Goal: Information Seeking & Learning: Learn about a topic

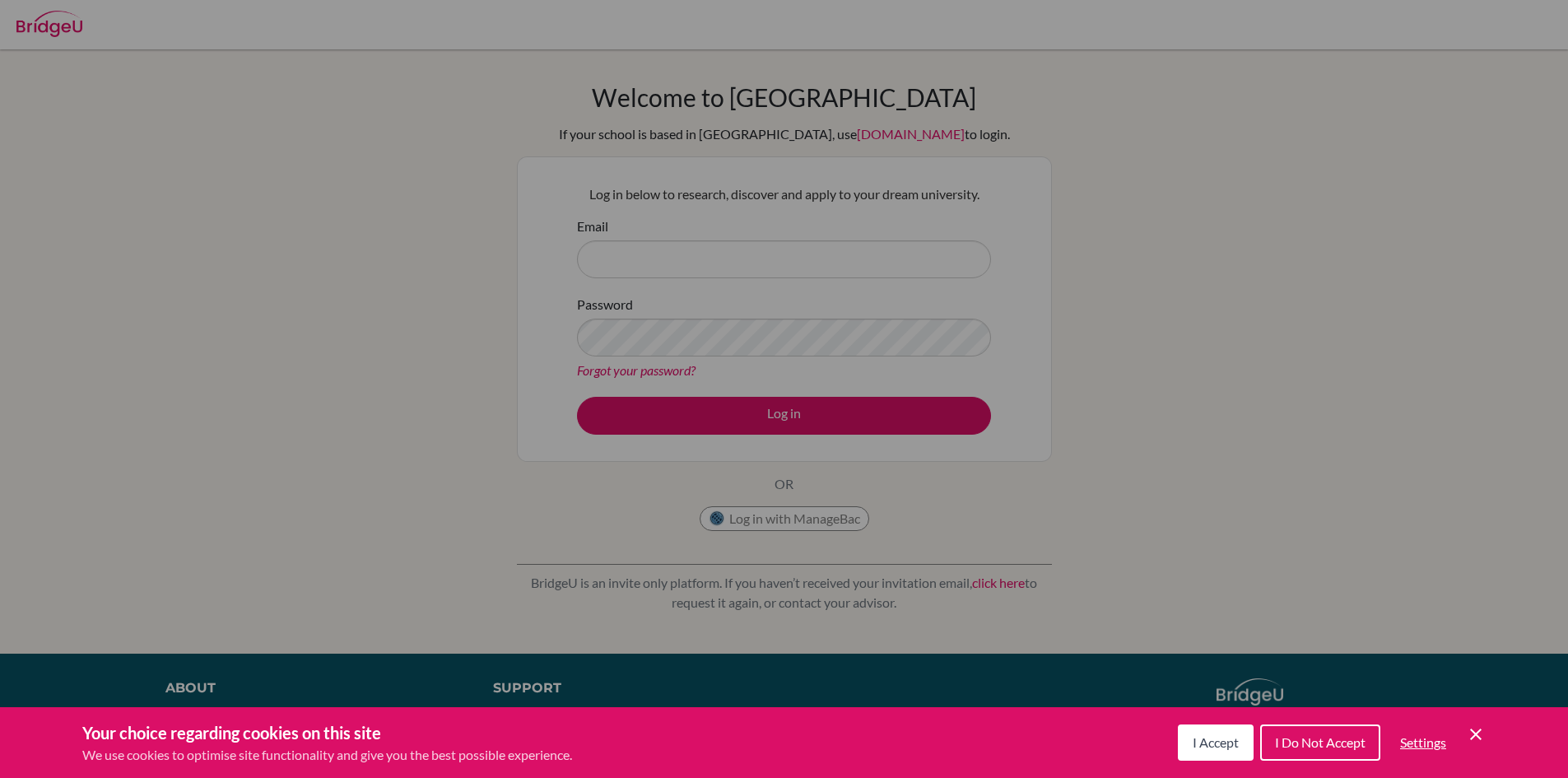
drag, startPoint x: 645, startPoint y: 260, endPoint x: 881, endPoint y: 383, distance: 266.1
click at [645, 261] on div "Cookie Preferences" at bounding box center [784, 389] width 1568 height 778
click at [1476, 734] on icon "Save and close" at bounding box center [1476, 734] width 12 height 12
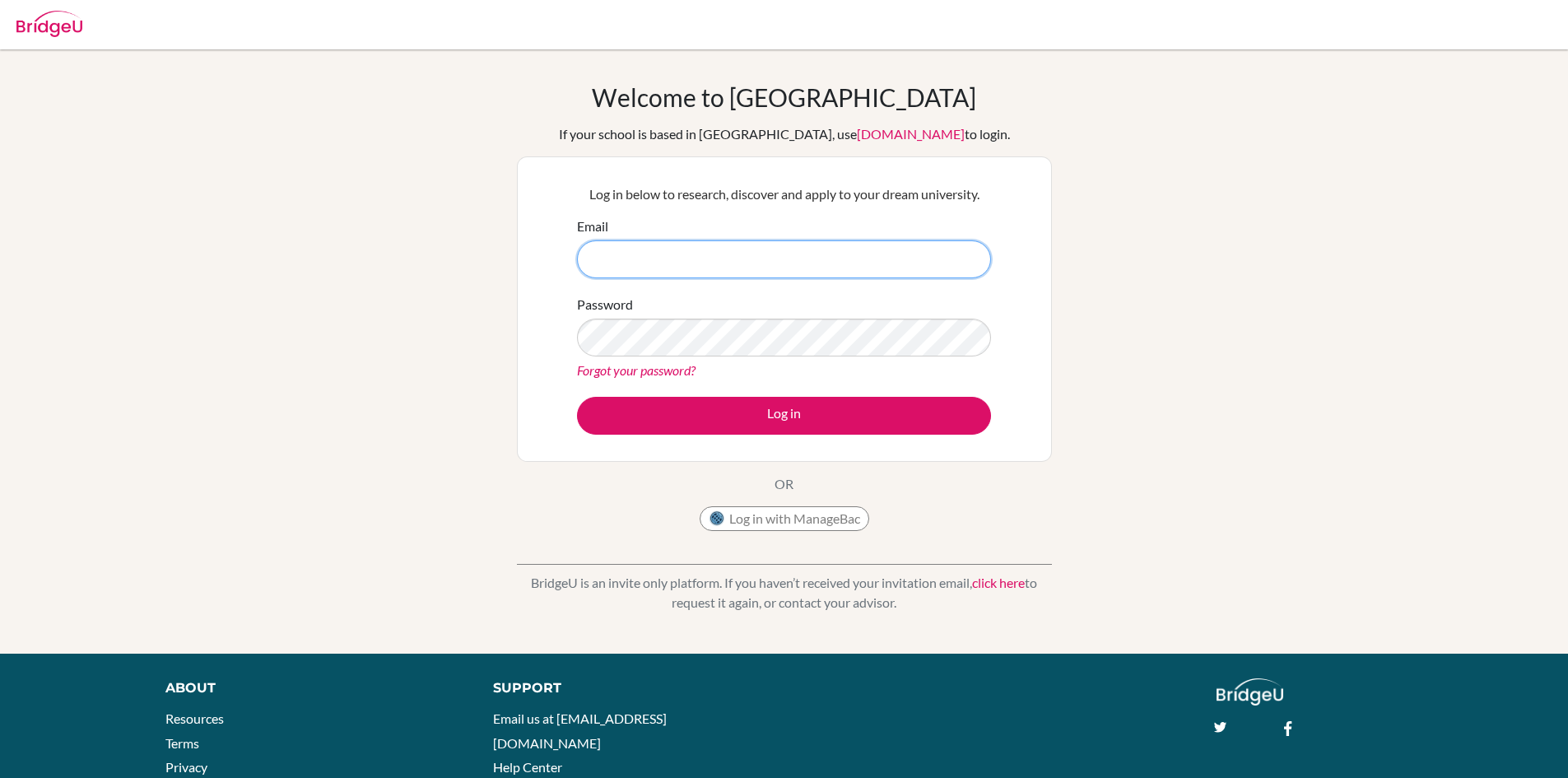
click at [615, 260] on input "Email" at bounding box center [784, 259] width 414 height 38
type input "[EMAIL_ADDRESS][DOMAIN_NAME]"
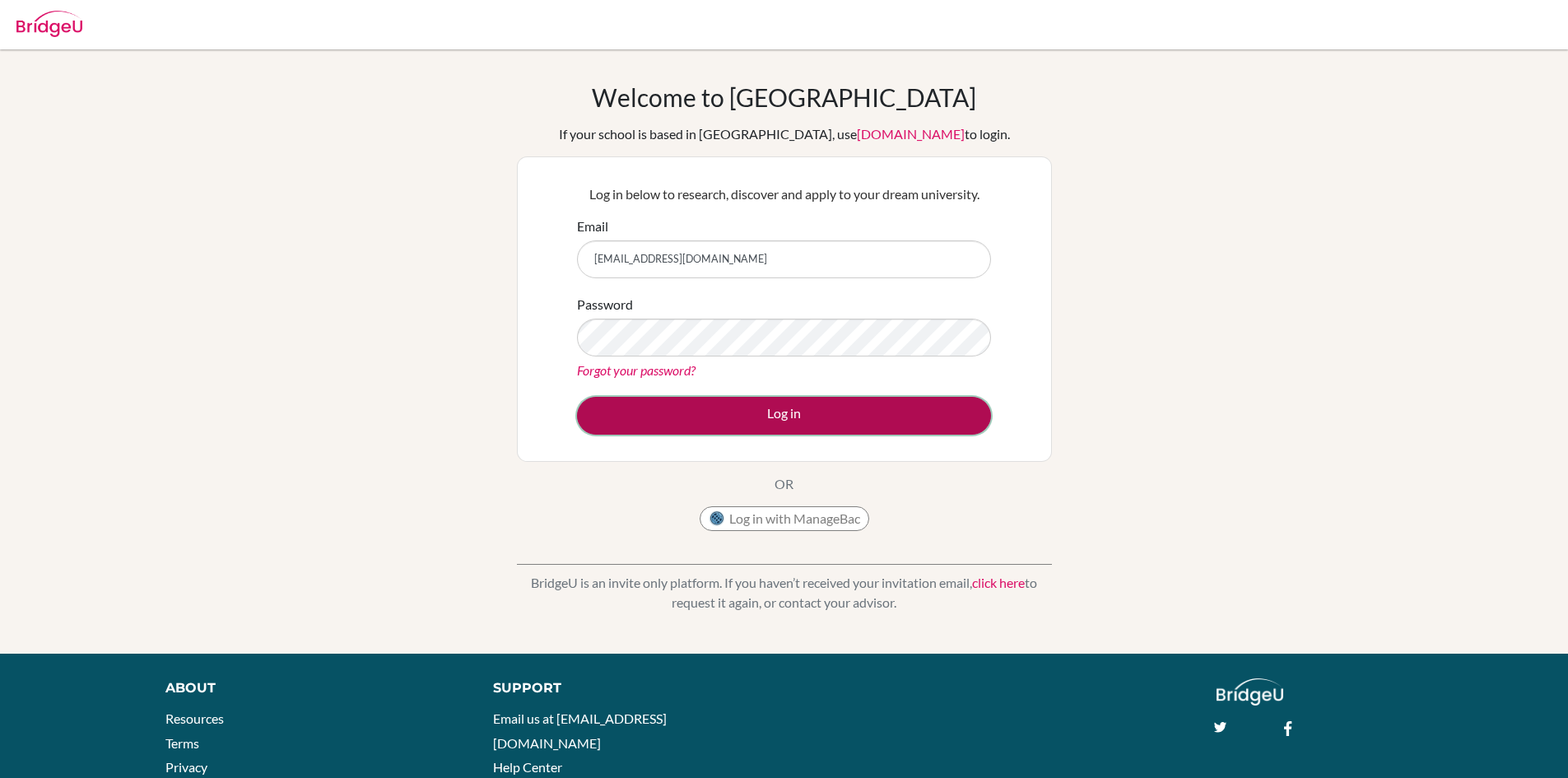
click at [780, 416] on button "Log in" at bounding box center [784, 416] width 414 height 38
click at [798, 420] on button "Log in" at bounding box center [784, 416] width 414 height 38
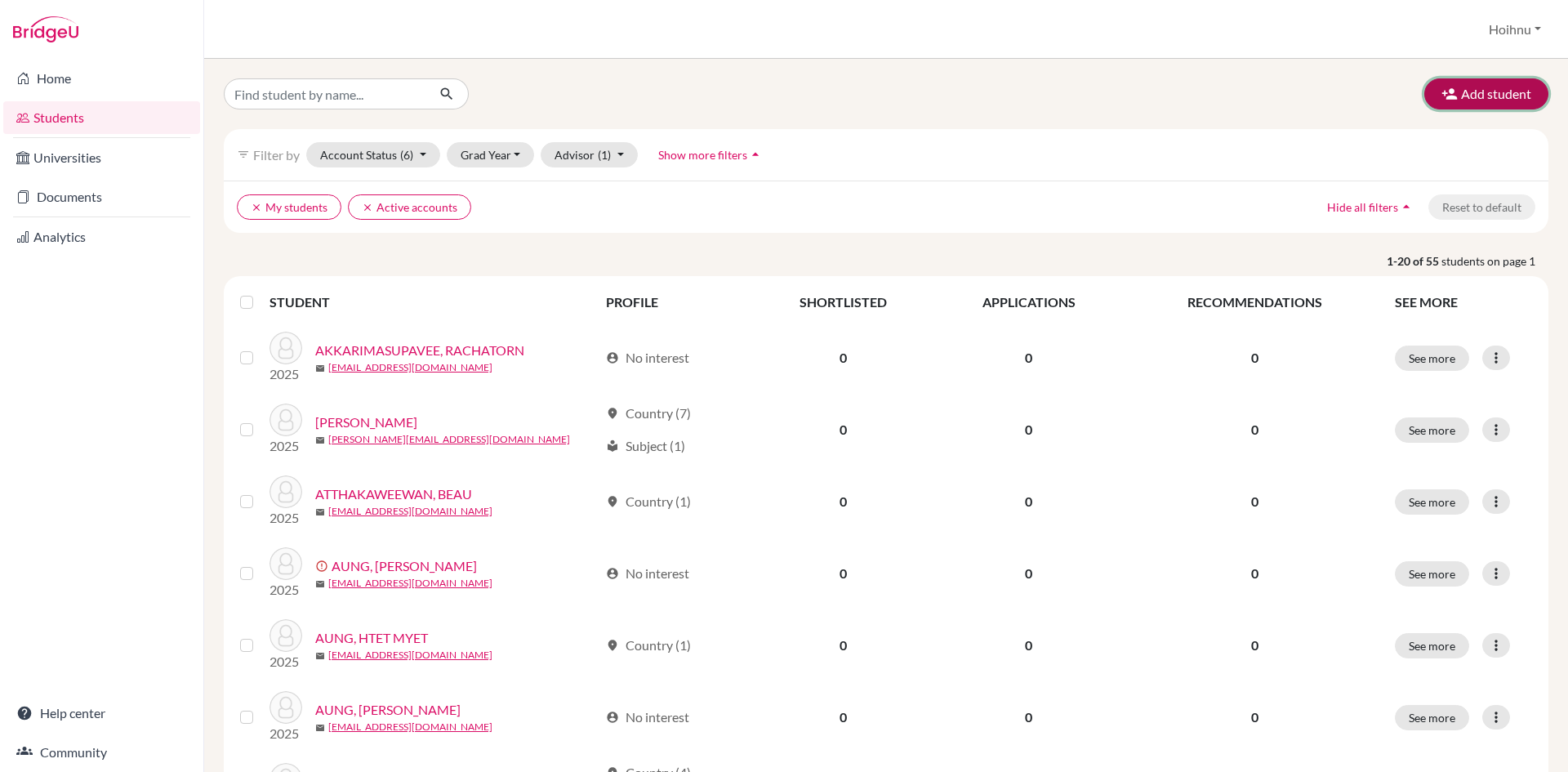
click at [1472, 96] on button "Add student" at bounding box center [1486, 93] width 124 height 31
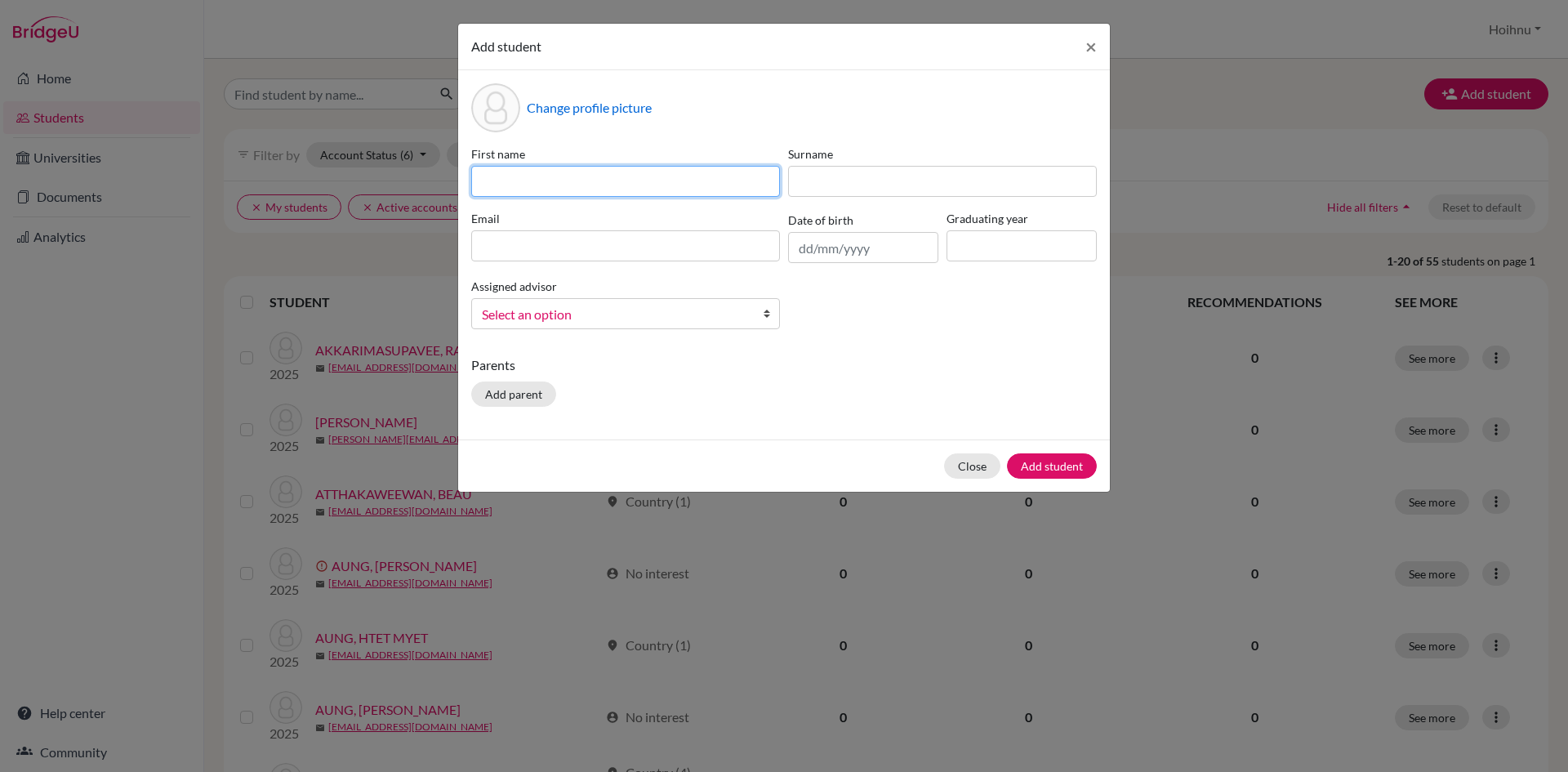
click at [537, 190] on input at bounding box center [625, 181] width 309 height 31
type input "Pon"
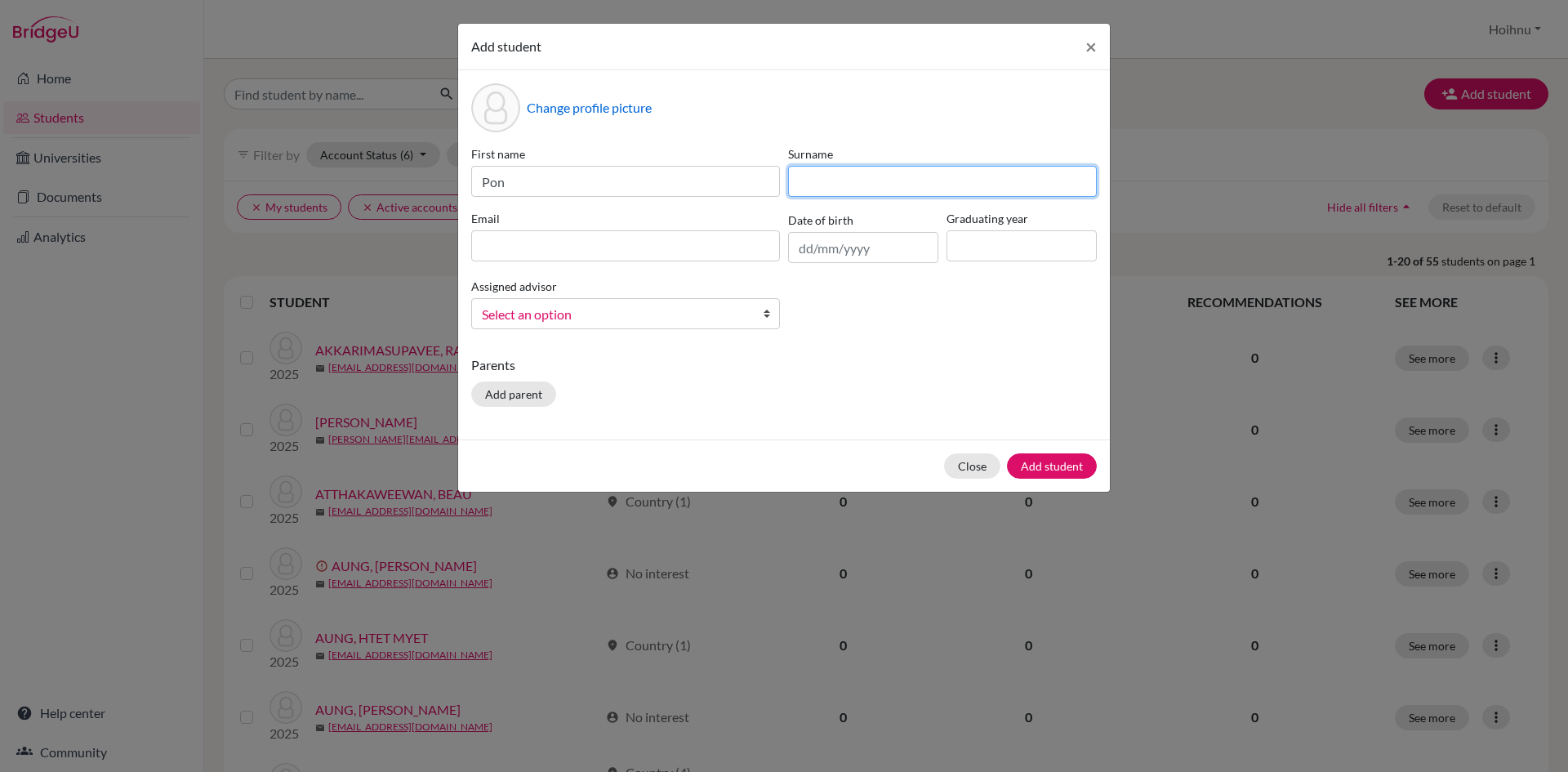
click at [854, 179] on input at bounding box center [942, 181] width 309 height 31
type input "Chotitawan"
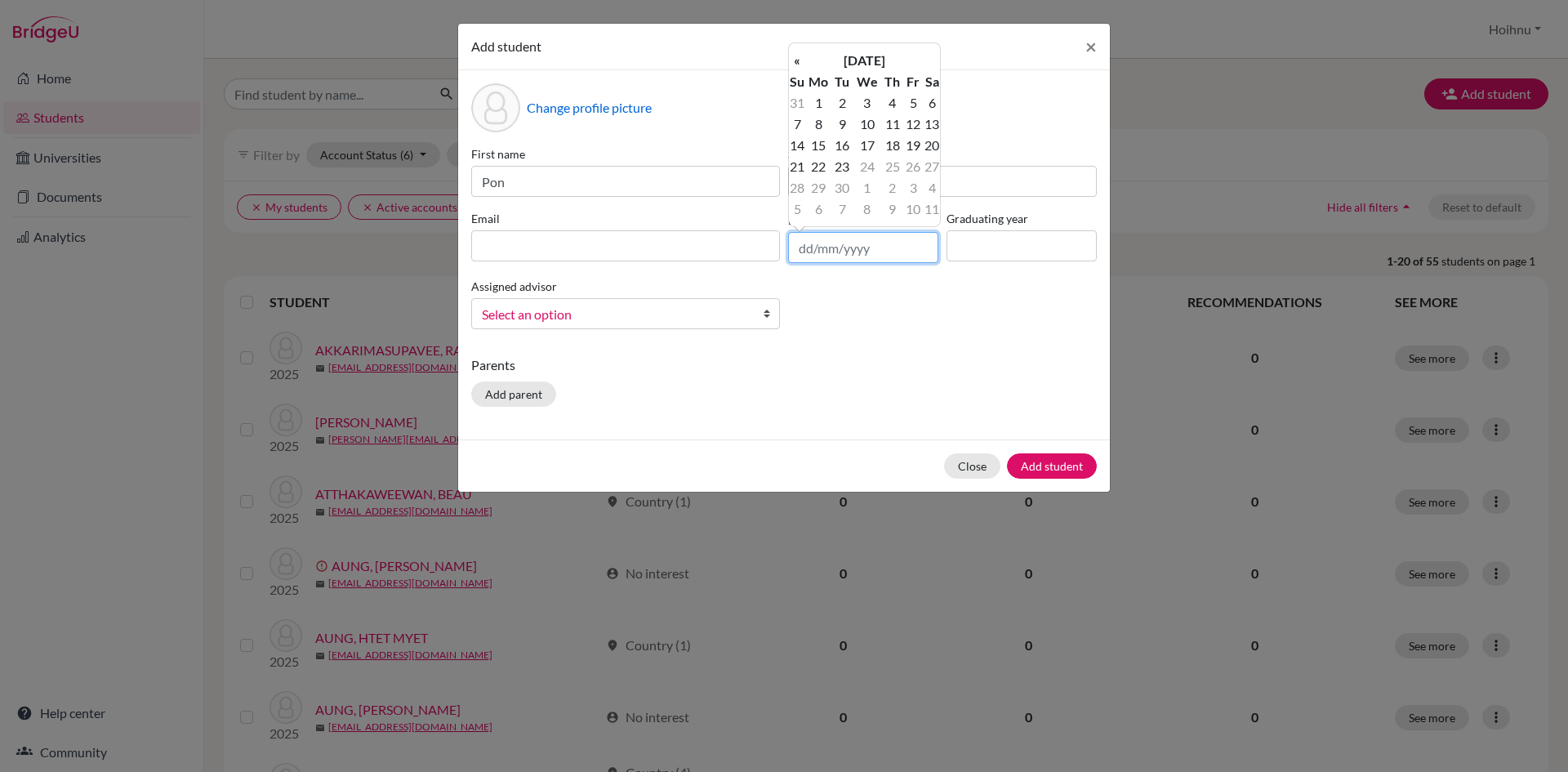
click at [859, 254] on input "text" at bounding box center [862, 247] width 150 height 31
click at [993, 254] on input at bounding box center [1021, 245] width 150 height 31
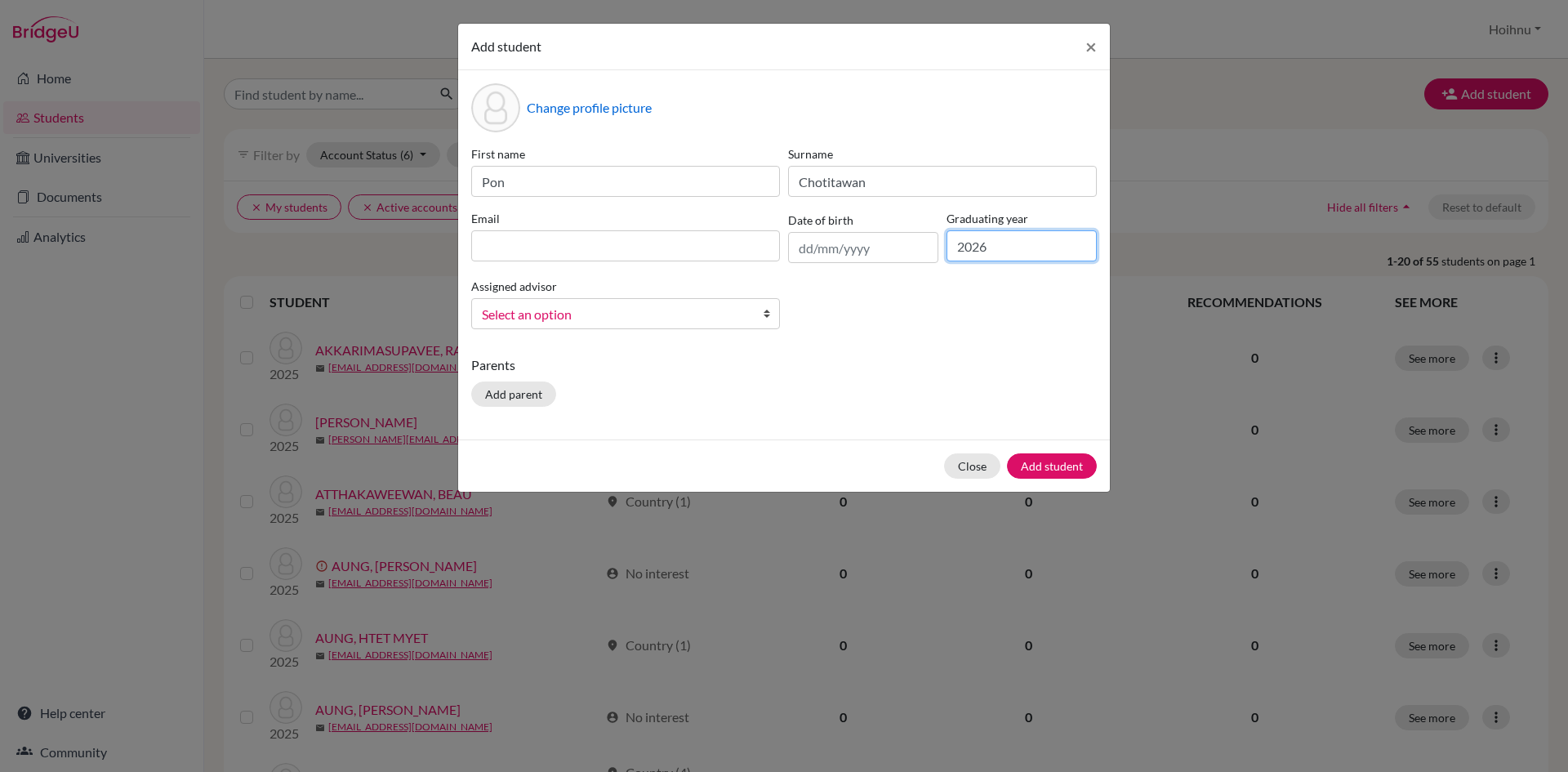
type input "2026"
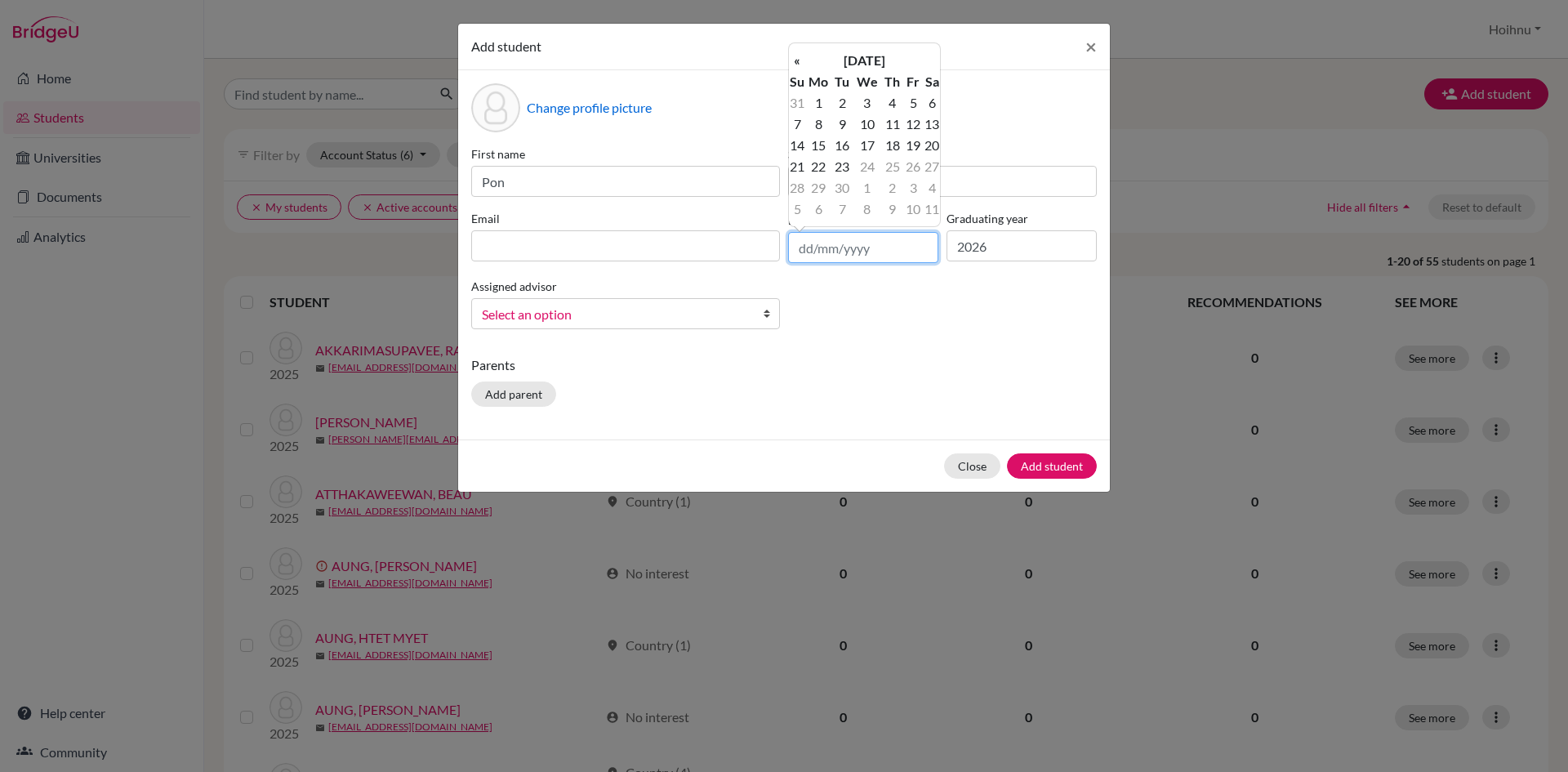
click at [811, 253] on input "text" at bounding box center [862, 247] width 150 height 31
type input "09/06/2008"
click at [546, 250] on input at bounding box center [625, 245] width 309 height 31
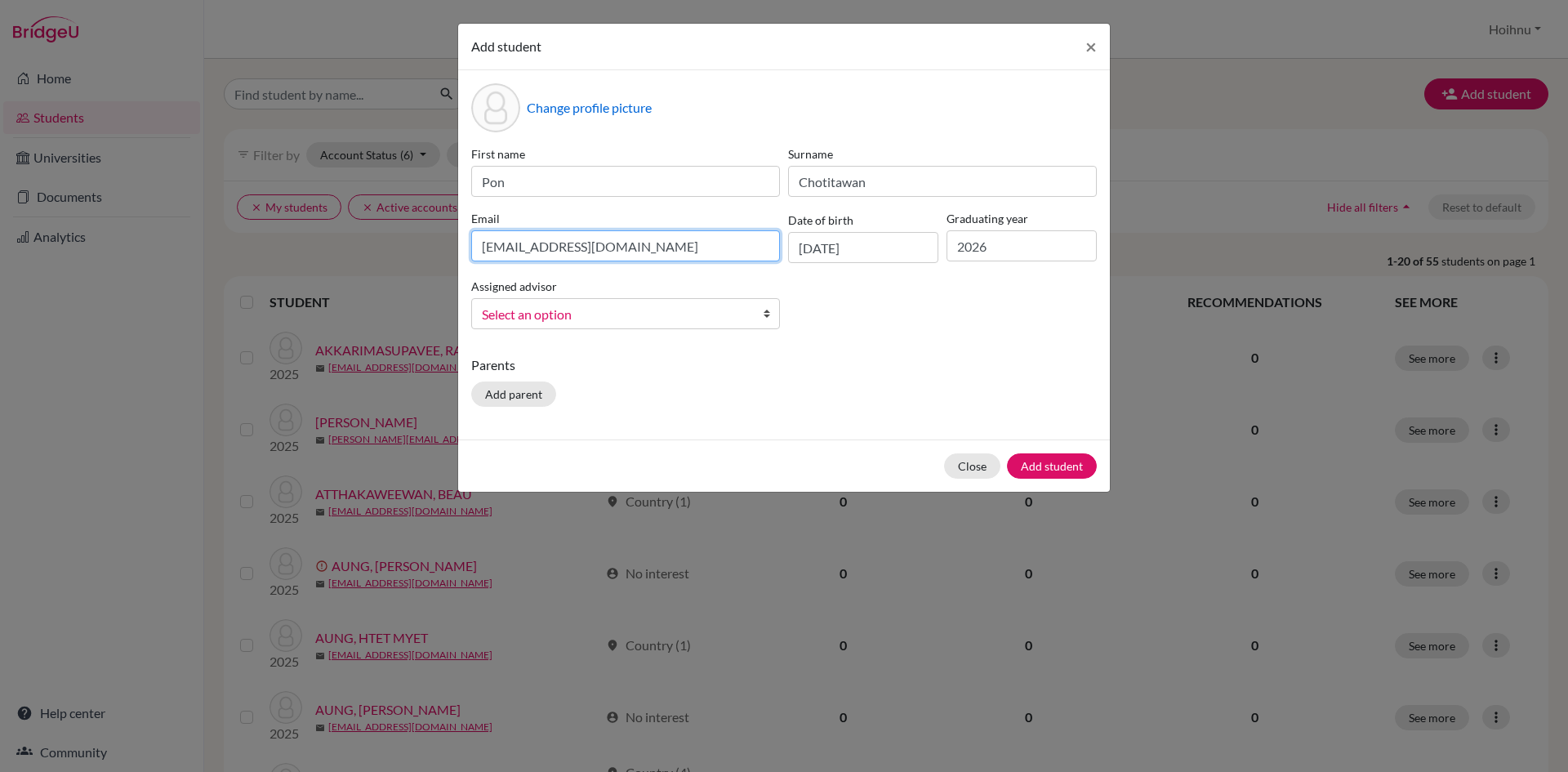
type input "uno03451@rais.ac.th"
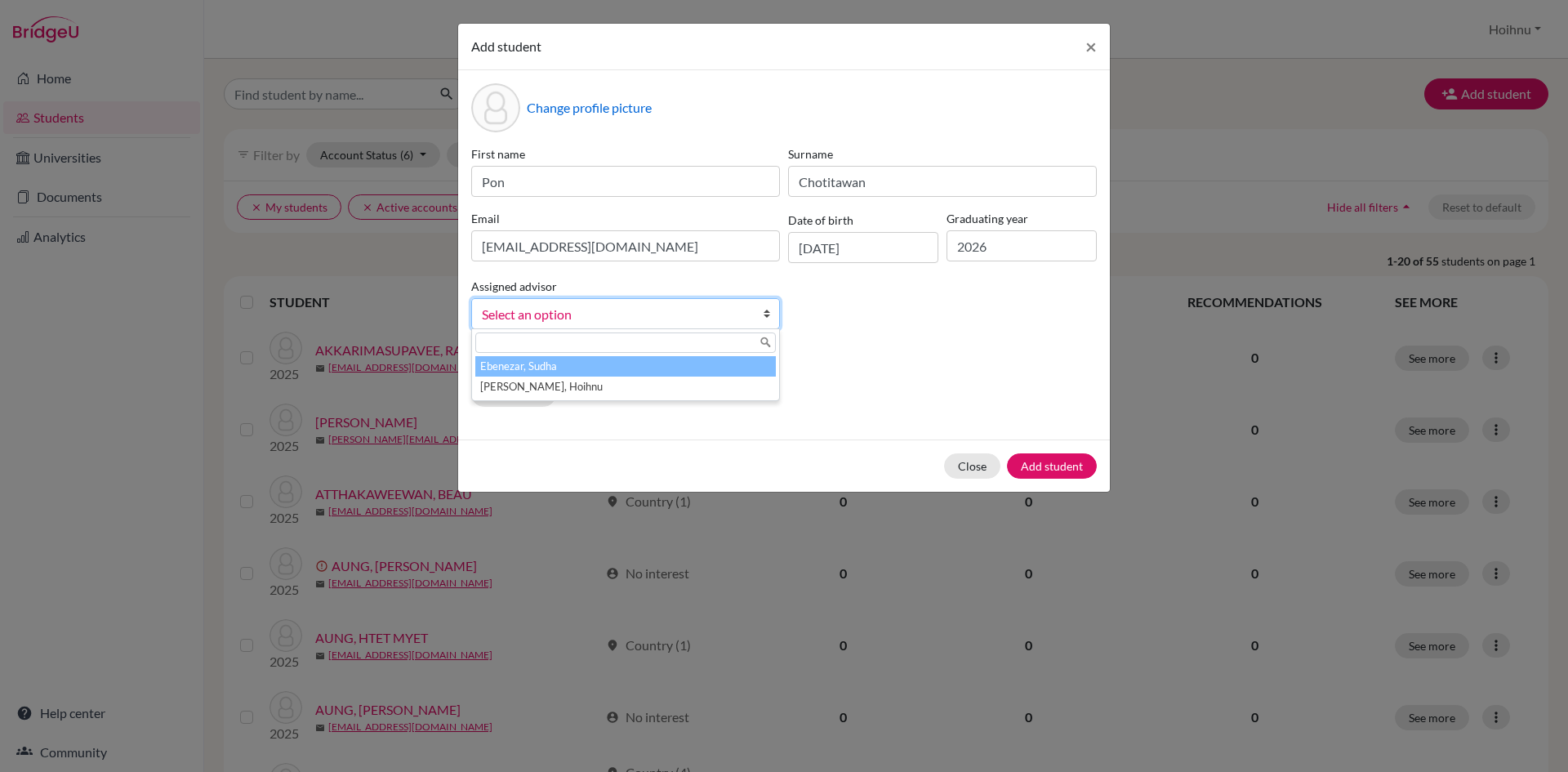
click at [767, 321] on b at bounding box center [771, 314] width 16 height 30
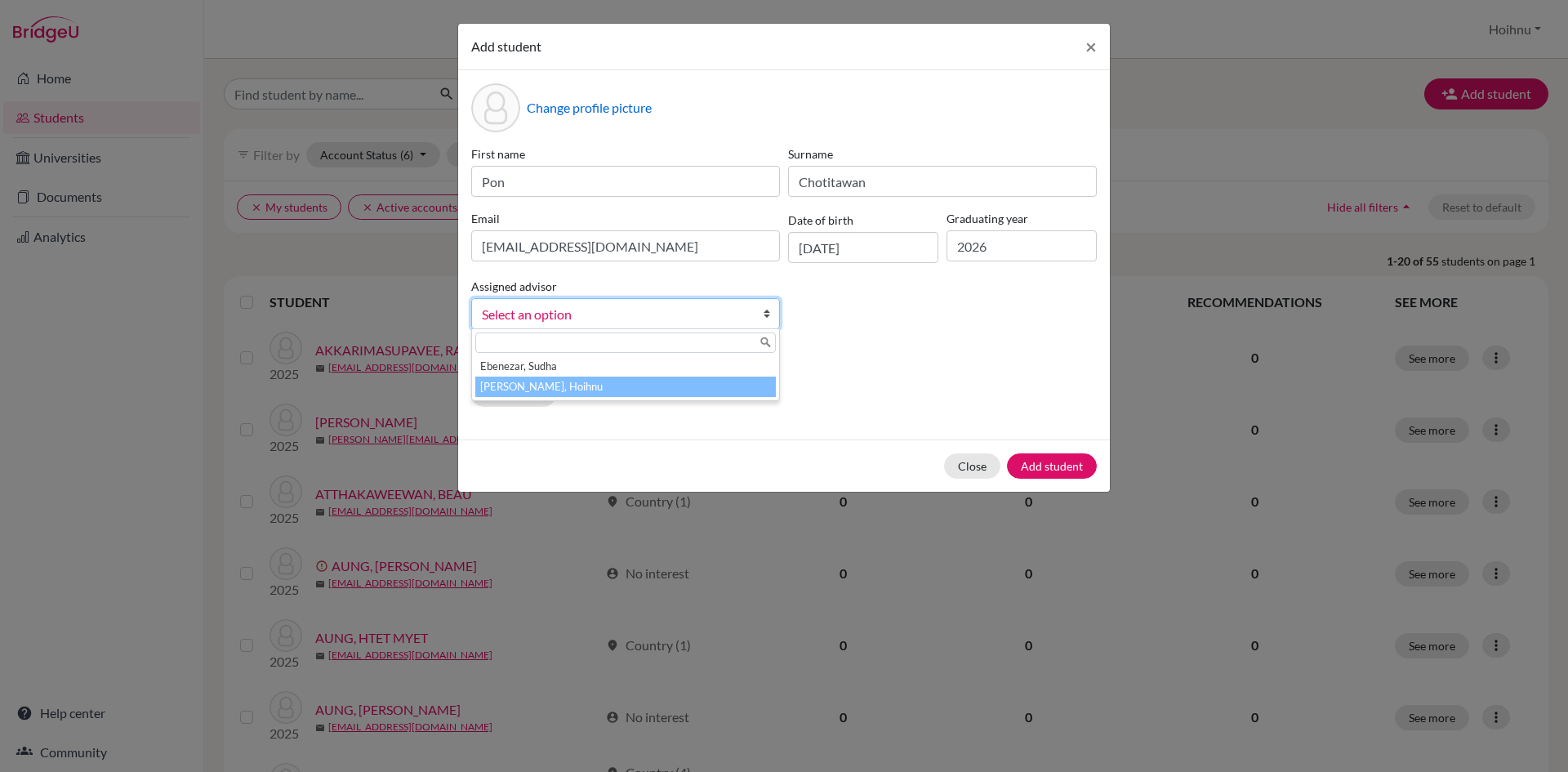
click at [588, 390] on li "Mark, Hoihnu" at bounding box center [625, 386] width 301 height 21
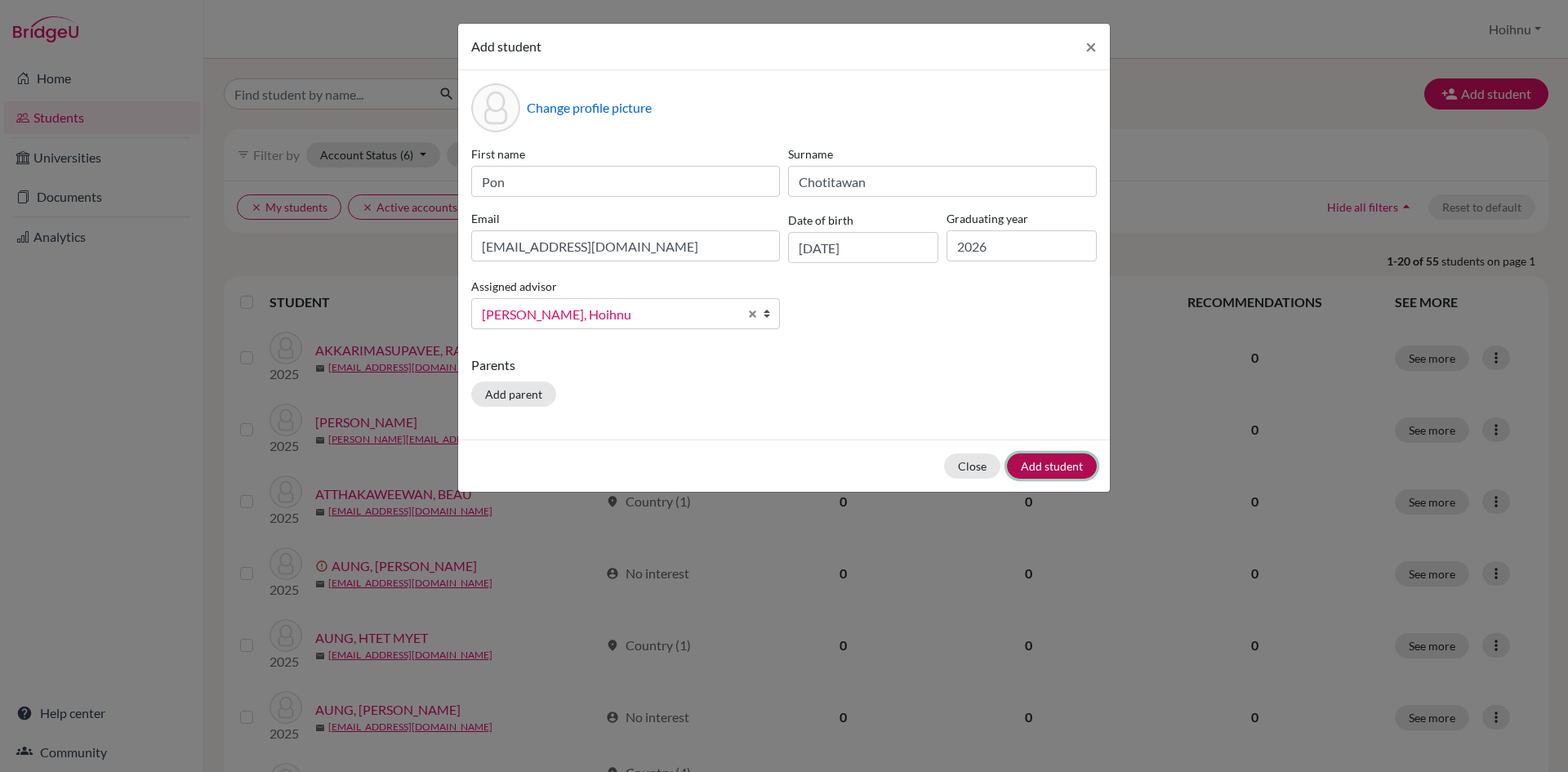
click at [1045, 468] on button "Add student" at bounding box center [1052, 466] width 90 height 26
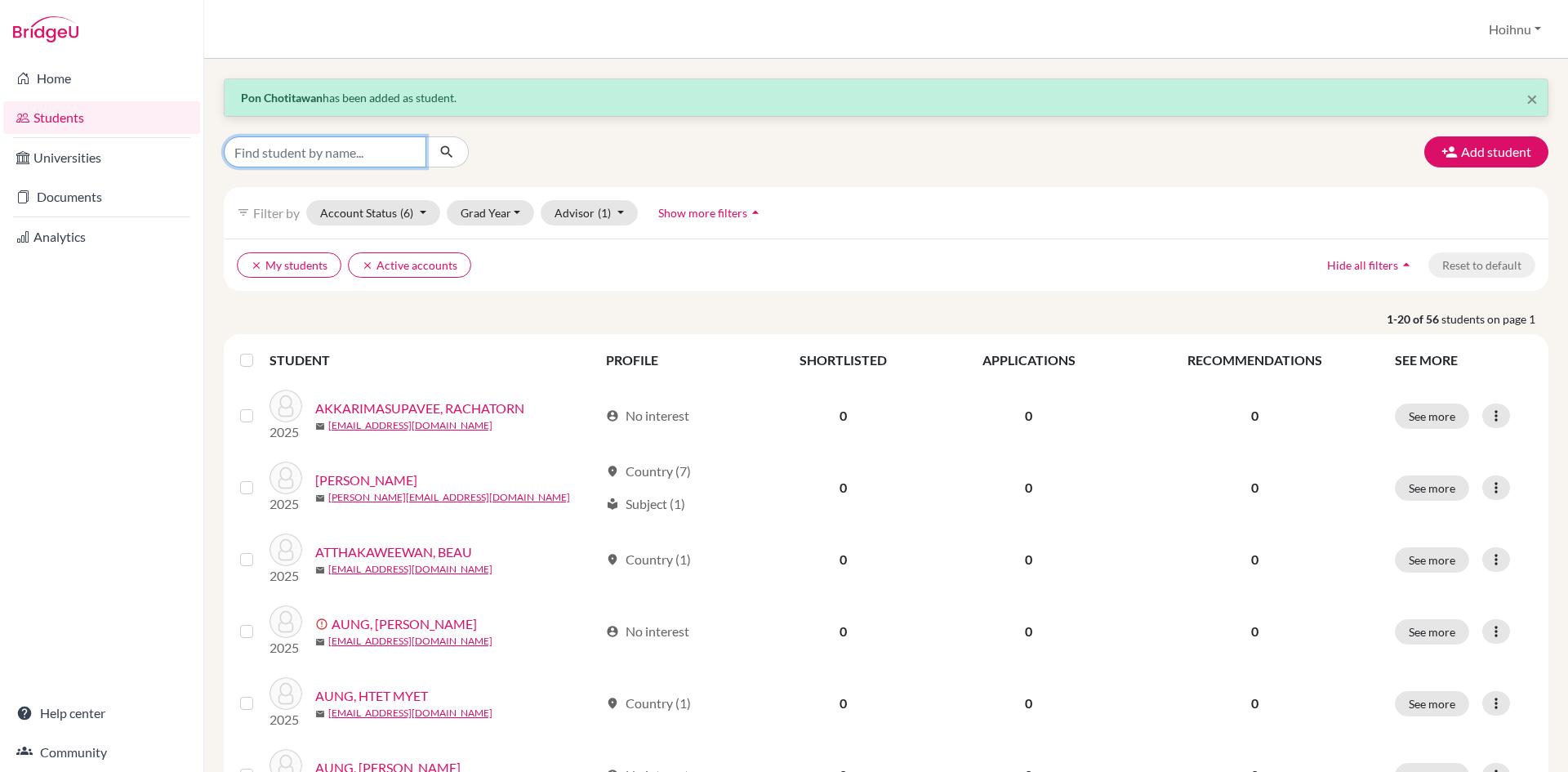
click at [325, 153] on input "Find student by name..." at bounding box center [325, 151] width 202 height 31
click at [427, 211] on button "Account Status (6)" at bounding box center [373, 213] width 134 height 26
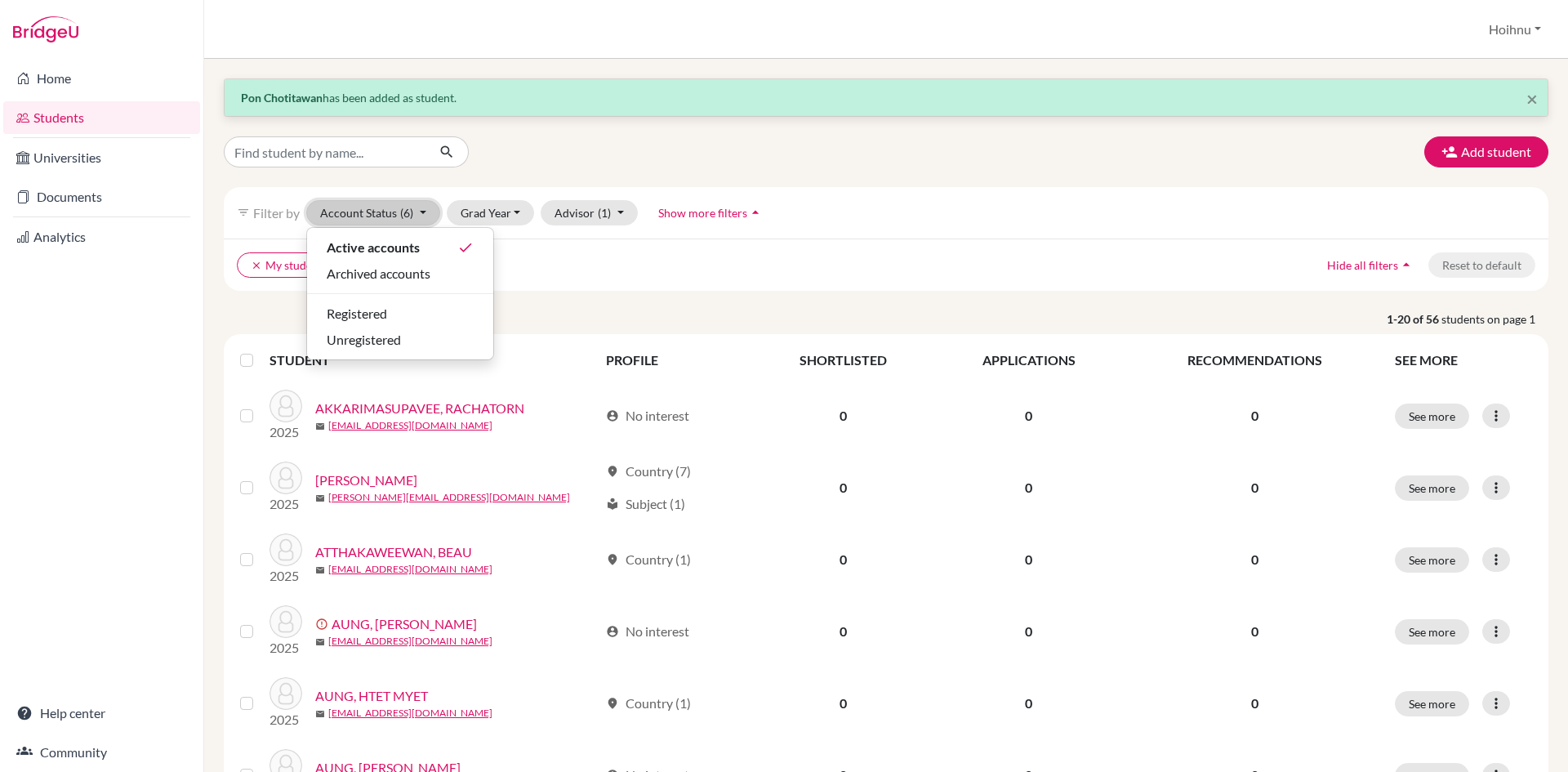
click at [427, 211] on button "Account Status (6)" at bounding box center [373, 213] width 134 height 26
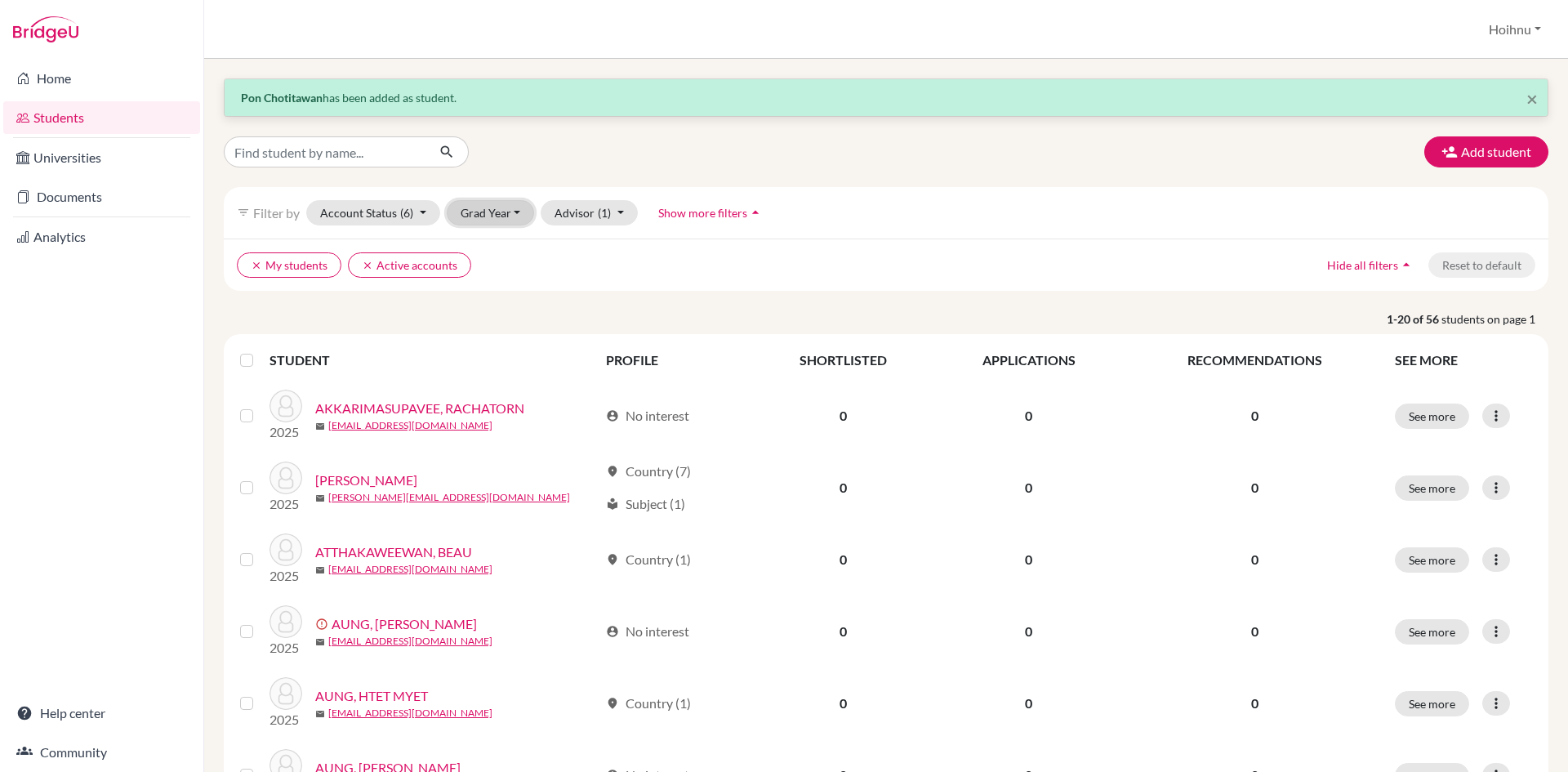
click at [516, 211] on button "Grad Year" at bounding box center [490, 213] width 88 height 26
click at [495, 295] on span "2026" at bounding box center [482, 300] width 30 height 20
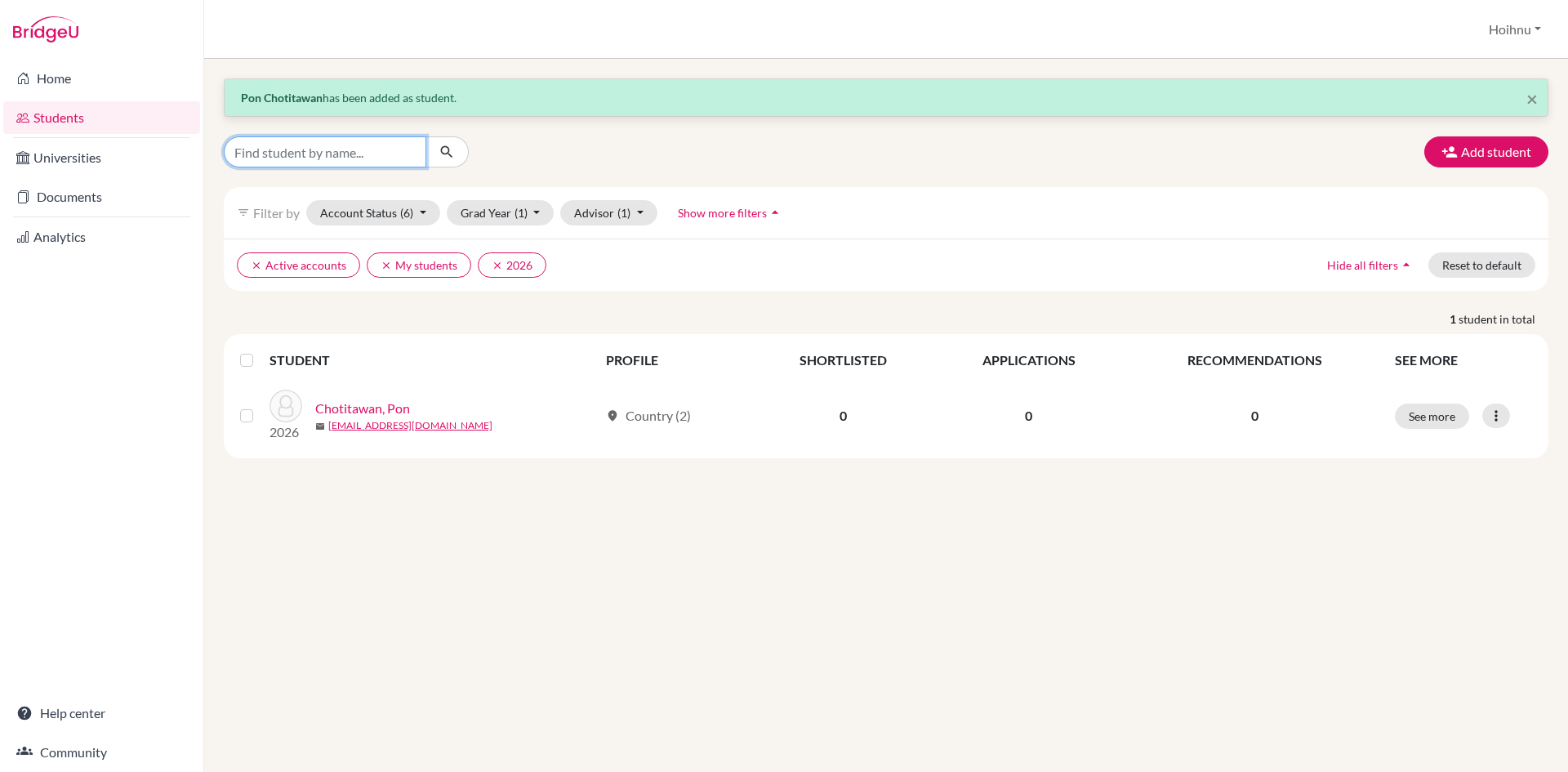
click at [361, 156] on input "Find student by name..." at bounding box center [325, 151] width 202 height 31
type input "Khaunt Htet"
click button "submit" at bounding box center [448, 151] width 44 height 31
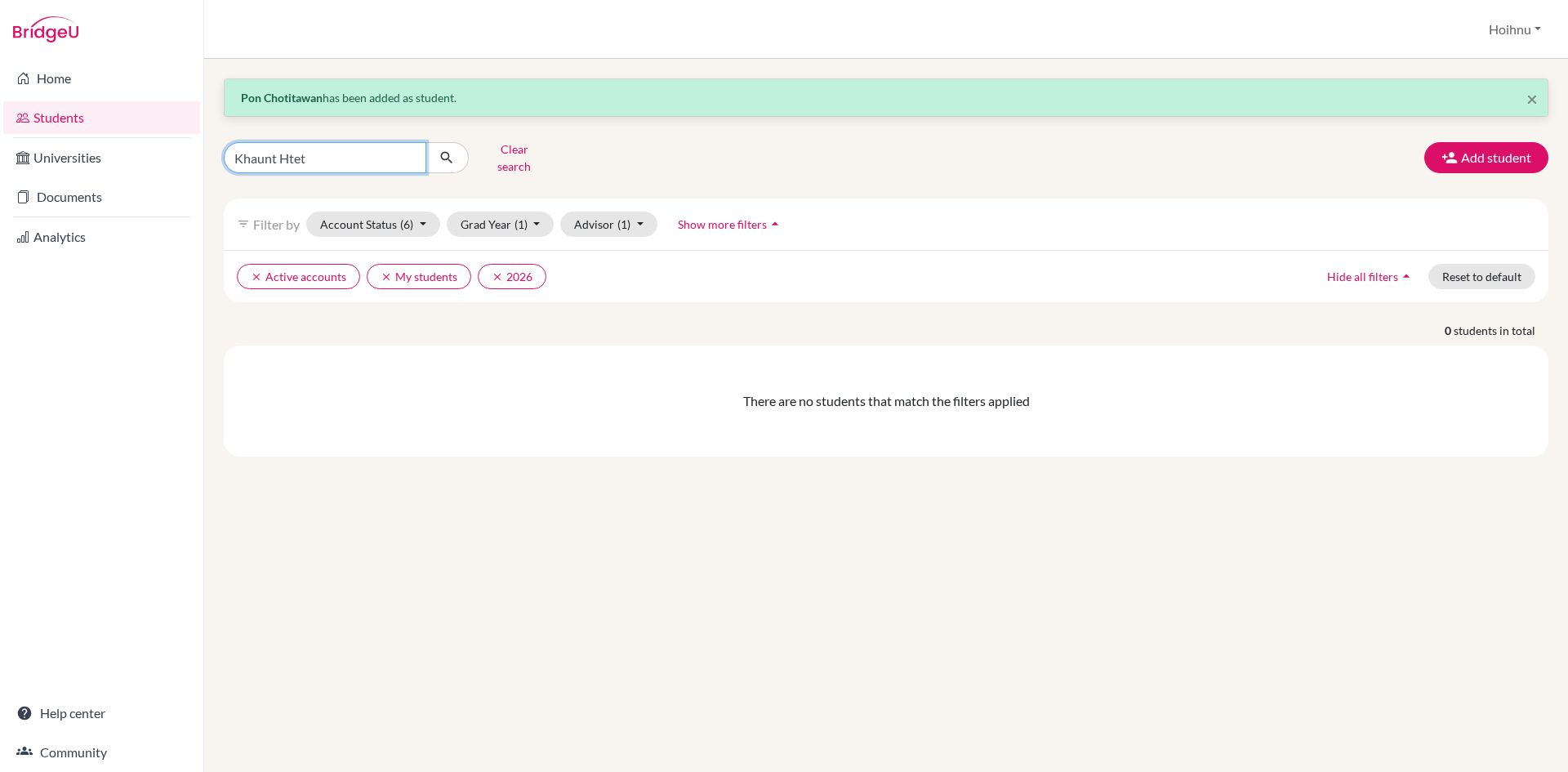
click at [278, 154] on input "Khaunt Htet" at bounding box center [325, 157] width 202 height 31
type input "Khaung Htet"
click at [342, 148] on input "Khaung Htet" at bounding box center [325, 157] width 202 height 31
click button "submit" at bounding box center [448, 157] width 44 height 31
drag, startPoint x: 348, startPoint y: 156, endPoint x: 233, endPoint y: 155, distance: 115.0
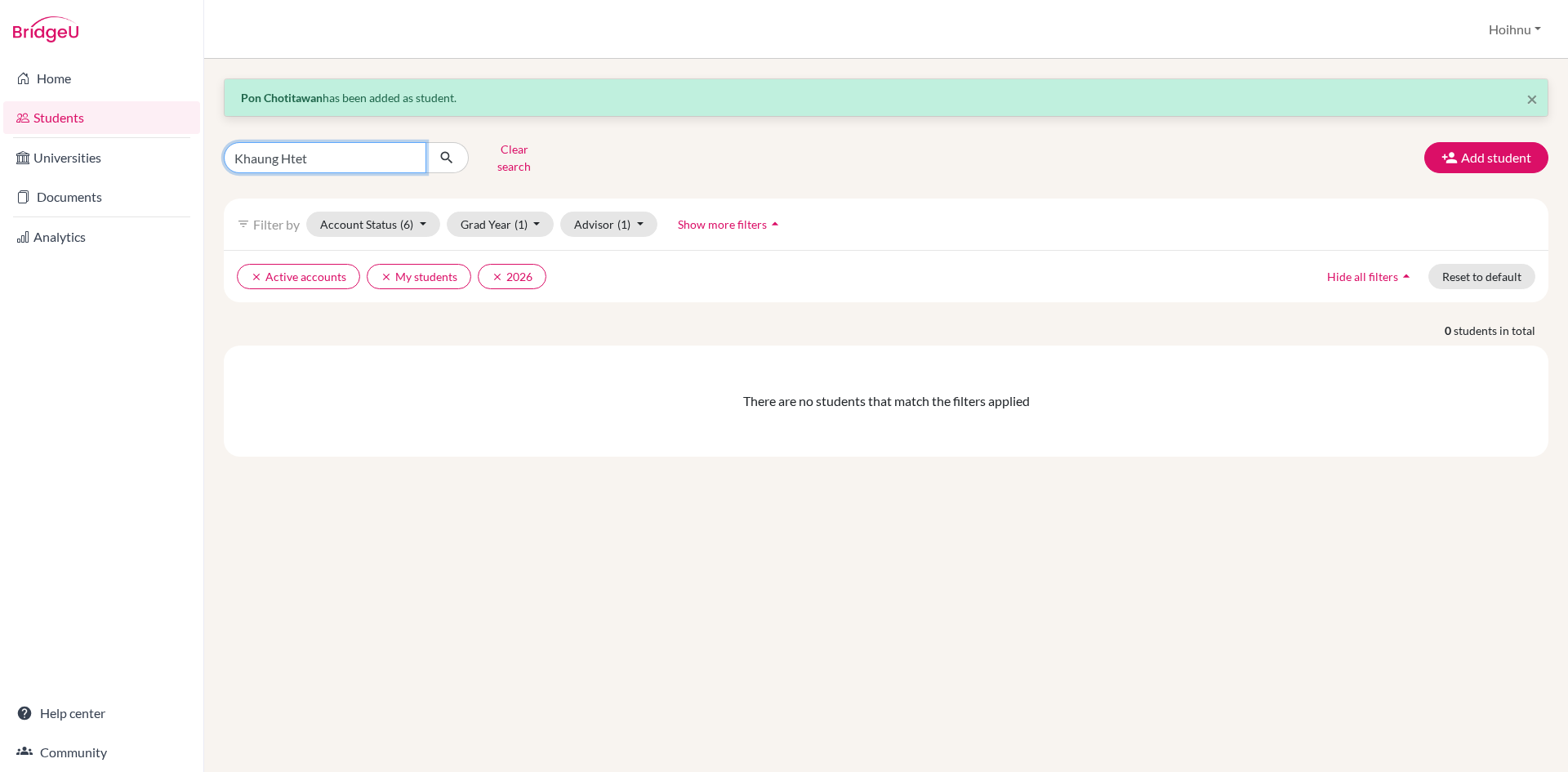
click at [233, 155] on input "Khaung Htet" at bounding box center [325, 157] width 202 height 31
click at [279, 146] on input "Khaung Htet" at bounding box center [325, 157] width 202 height 31
click at [311, 150] on input "Ht" at bounding box center [325, 157] width 202 height 31
type input "Htet"
click button "submit" at bounding box center [448, 157] width 44 height 31
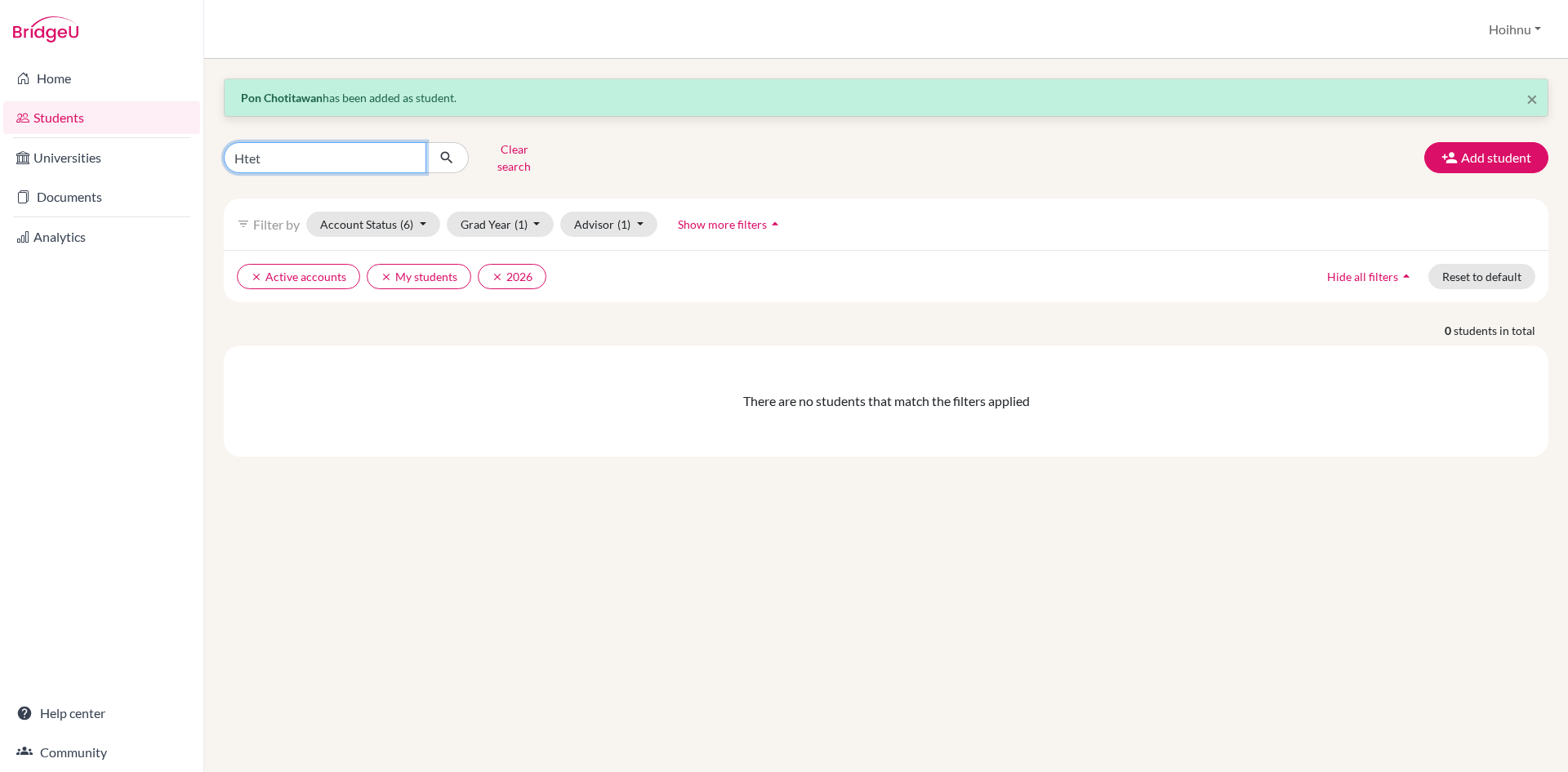
drag, startPoint x: 280, startPoint y: 159, endPoint x: 227, endPoint y: 150, distance: 53.8
click at [227, 150] on input "Htet" at bounding box center [325, 157] width 202 height 31
type input "Sara"
click button "submit" at bounding box center [448, 157] width 44 height 31
click at [537, 211] on button "Grad Year (1)" at bounding box center [500, 224] width 108 height 26
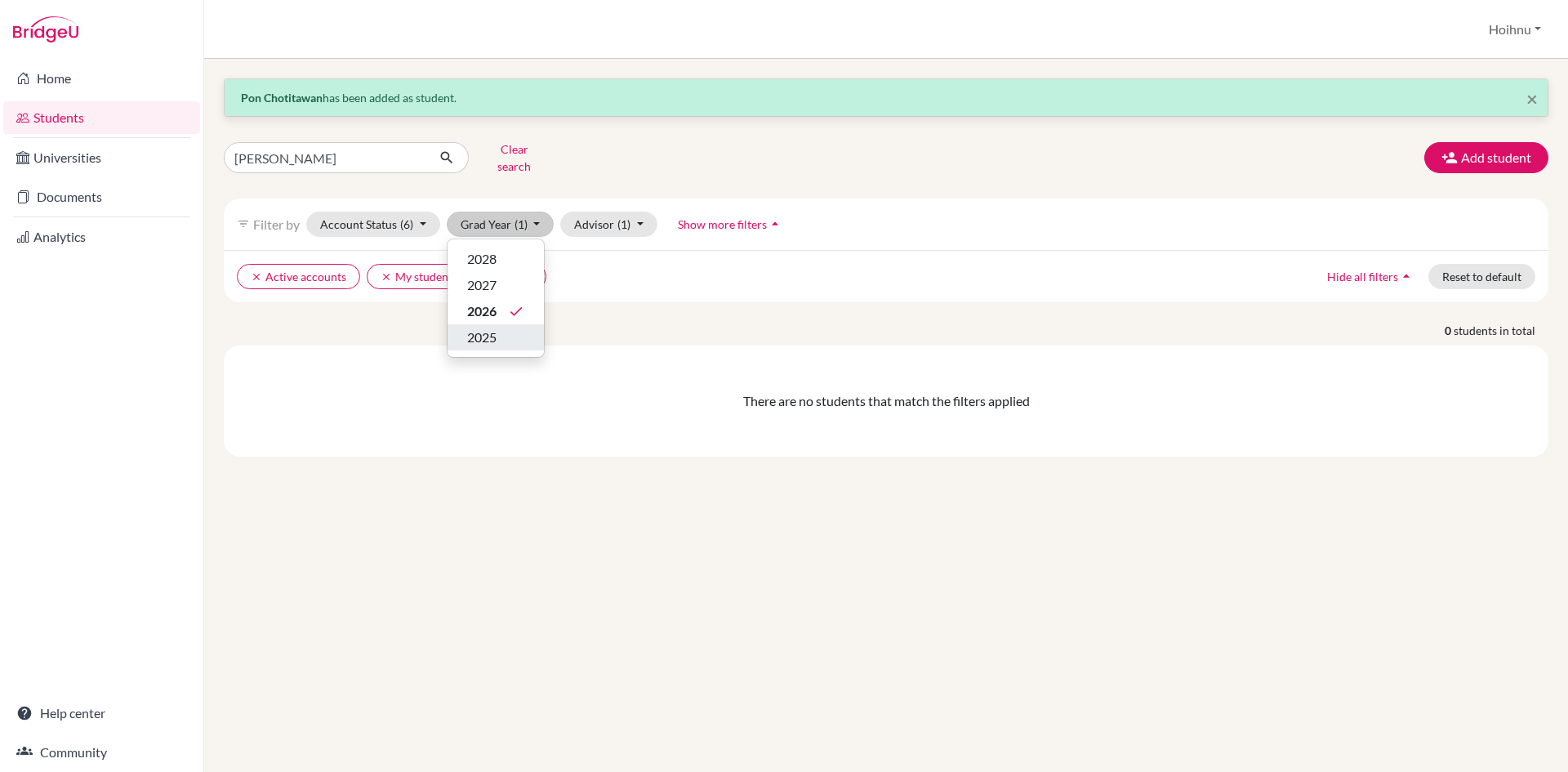
click at [490, 327] on span "2025" at bounding box center [482, 337] width 30 height 20
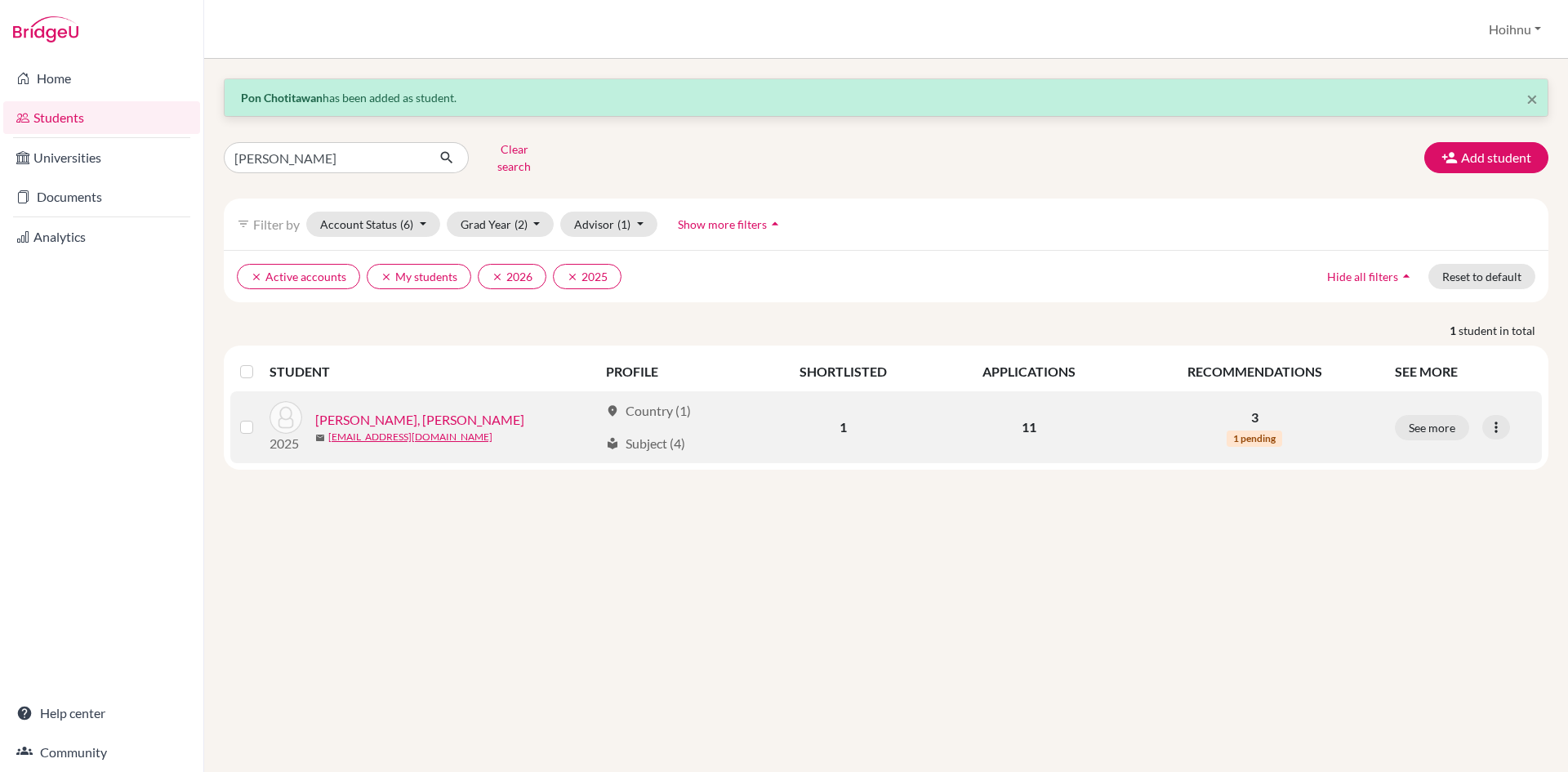
click at [362, 410] on link "WANG, TZU-HSIEN" at bounding box center [420, 420] width 209 height 20
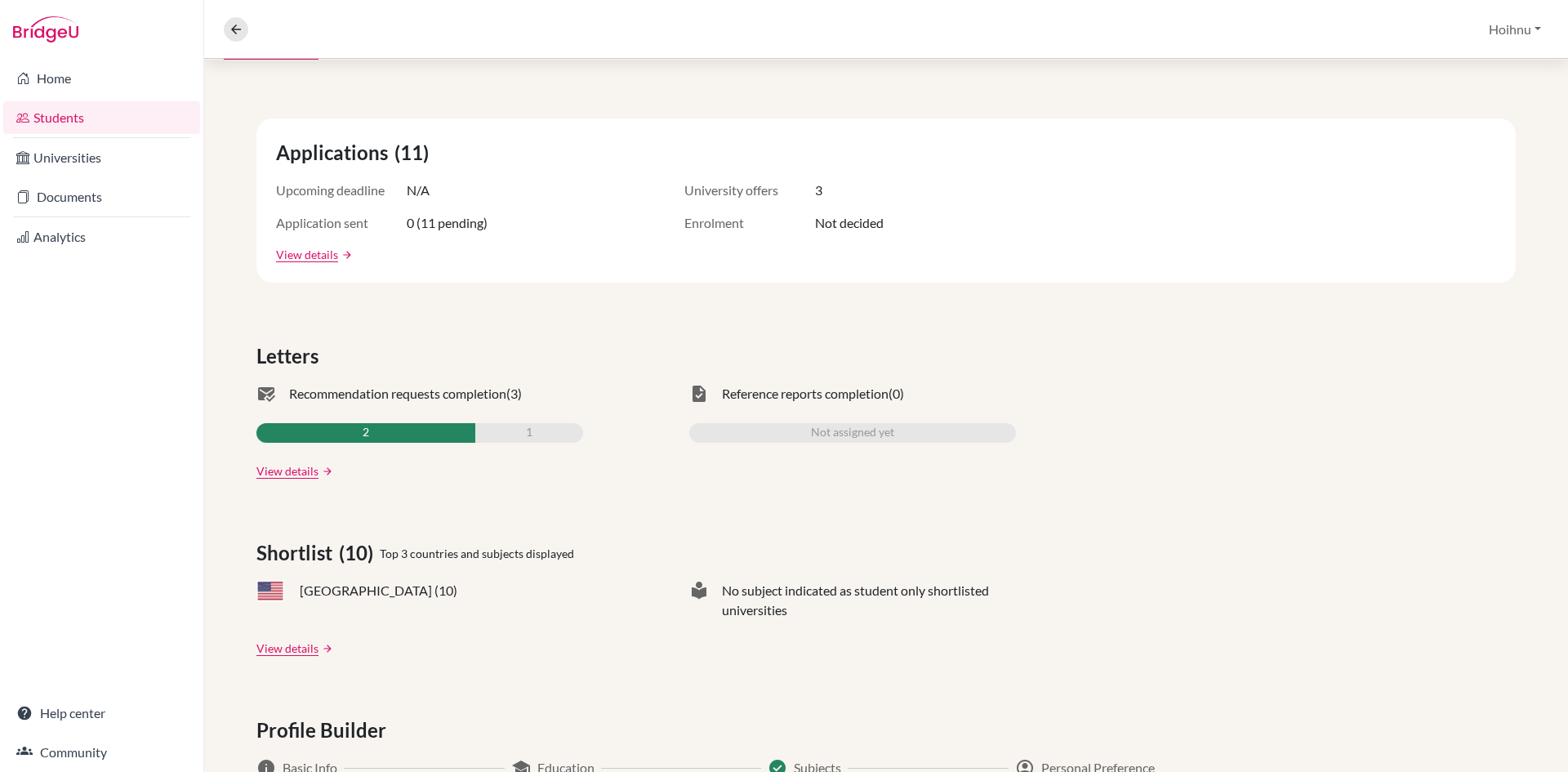
scroll to position [245, 0]
click at [314, 253] on link "View details" at bounding box center [307, 255] width 63 height 17
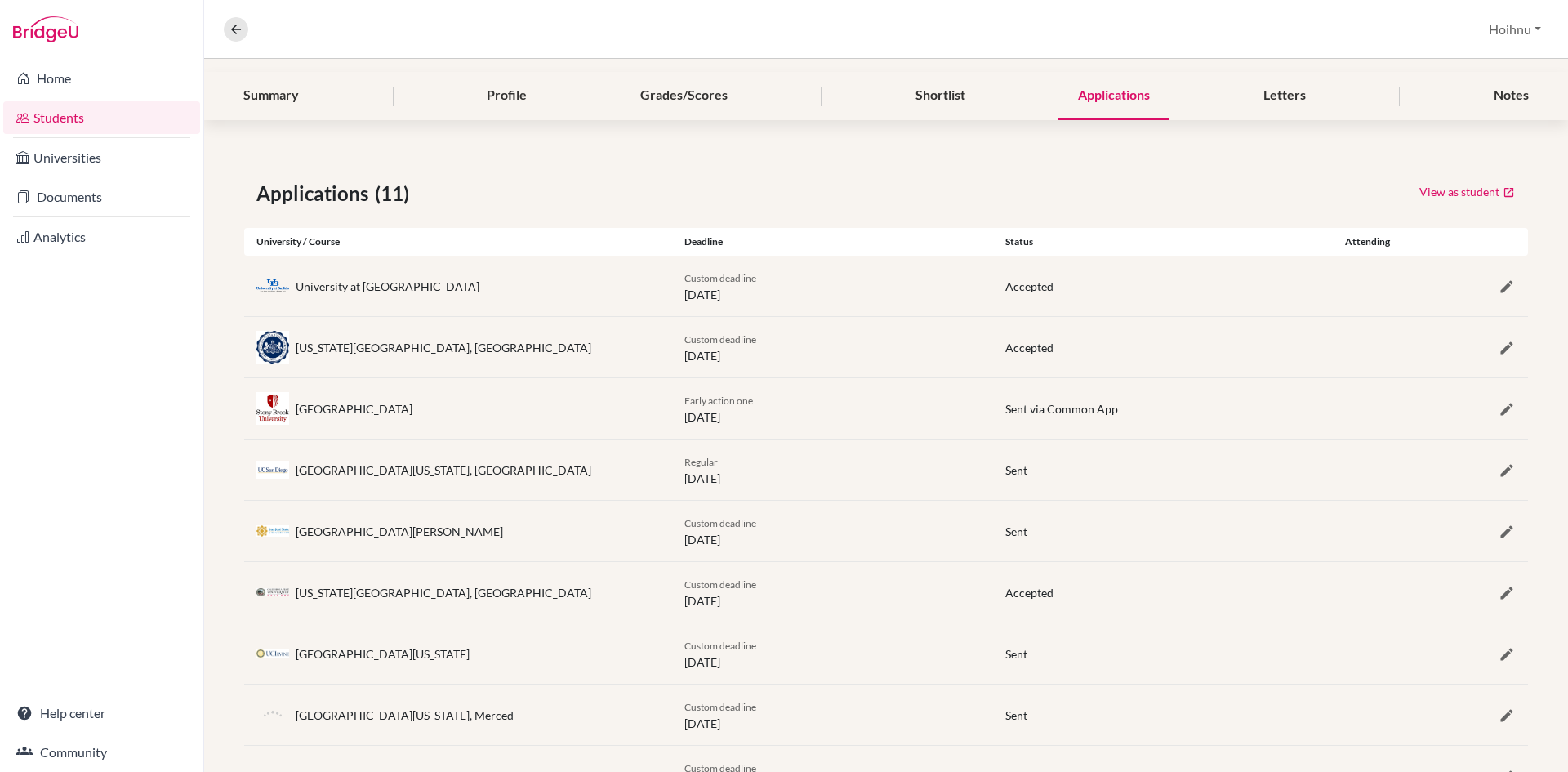
scroll to position [136, 0]
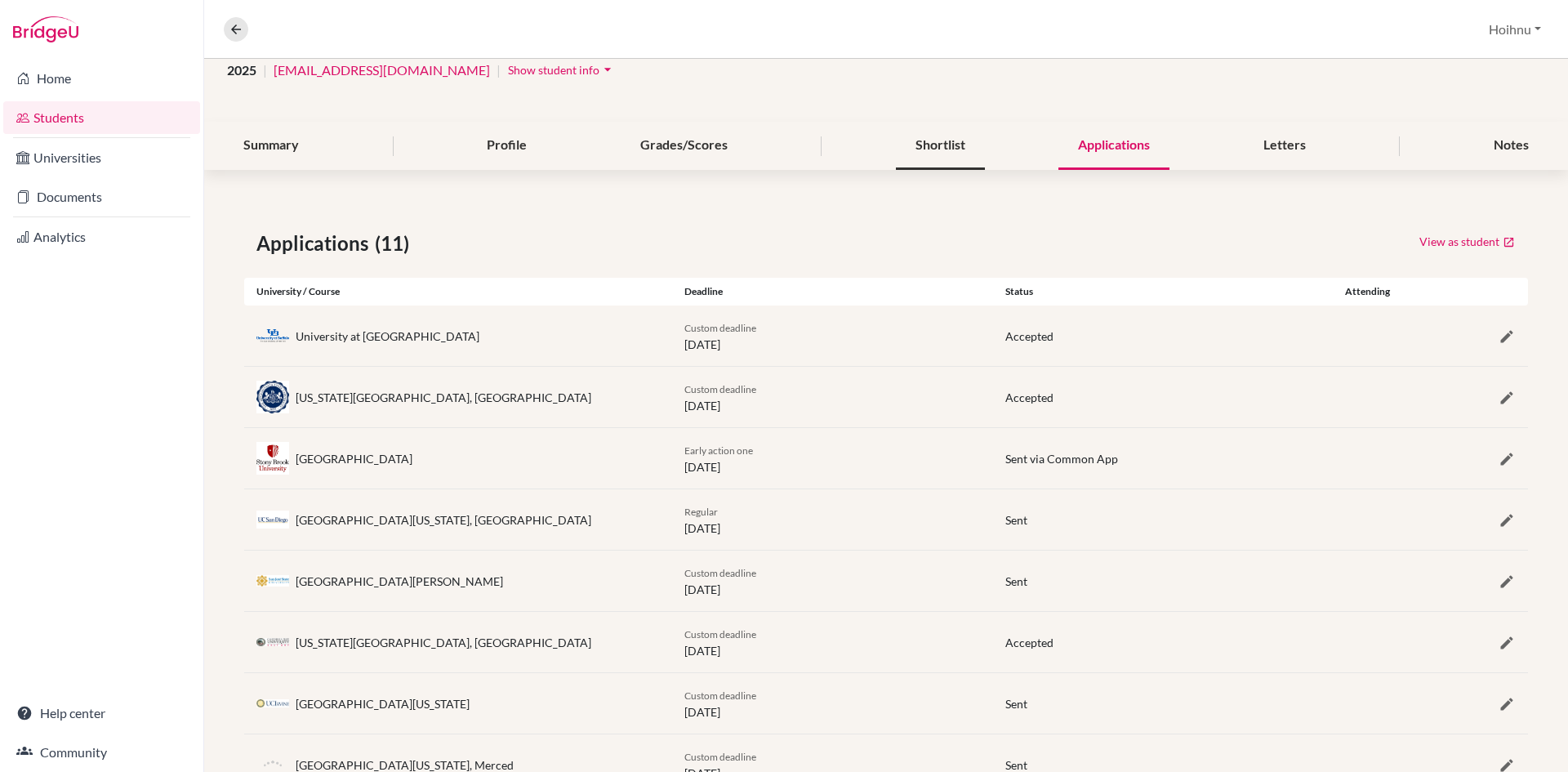
click at [948, 150] on div "Shortlist" at bounding box center [941, 146] width 89 height 49
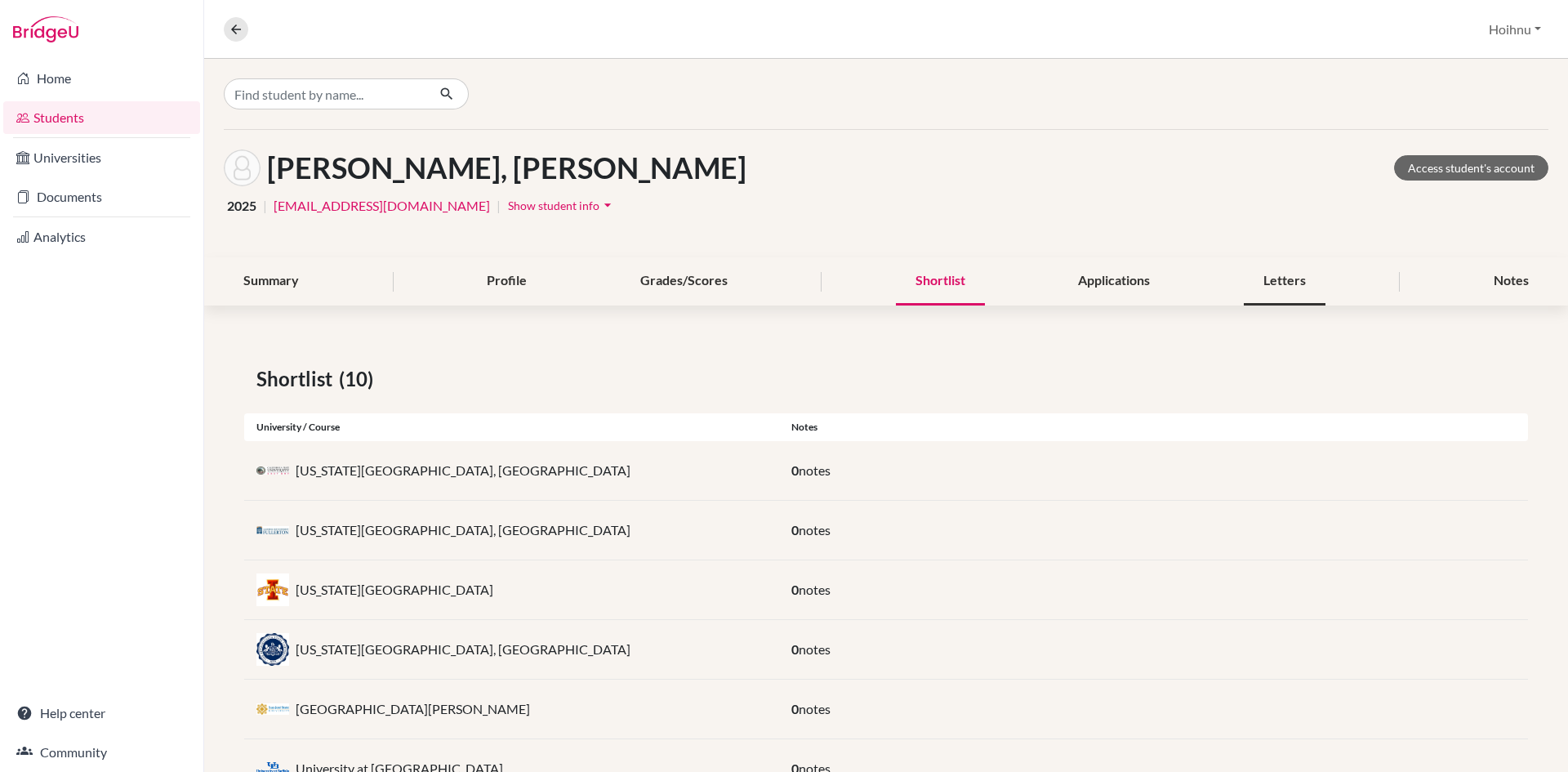
click at [1279, 273] on div "Letters" at bounding box center [1284, 281] width 81 height 49
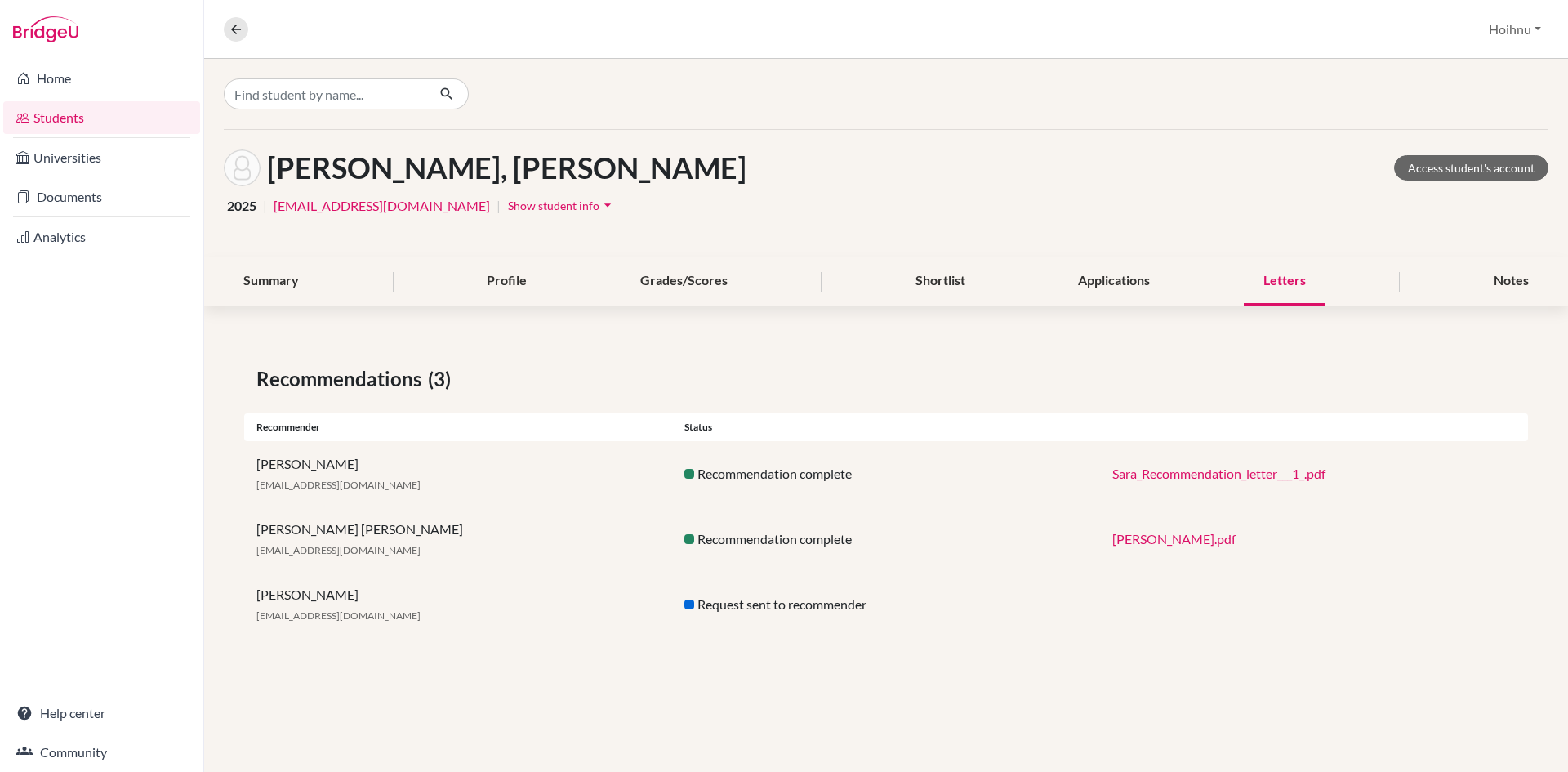
click at [1254, 478] on link "Sara_Recommendation_letter___1_.pdf" at bounding box center [1219, 473] width 213 height 16
click at [1133, 542] on link "Sara.pdf" at bounding box center [1174, 539] width 123 height 16
click at [55, 83] on link "Home" at bounding box center [101, 78] width 196 height 33
